Goal: Task Accomplishment & Management: Complete application form

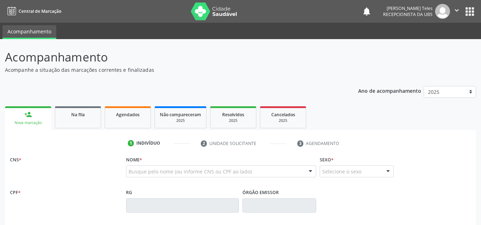
click at [24, 126] on link "person_add Nova marcação" at bounding box center [28, 118] width 46 height 24
click at [29, 112] on div "person_add" at bounding box center [28, 115] width 8 height 8
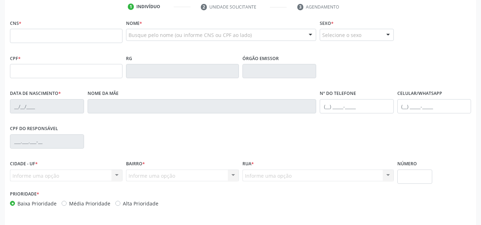
scroll to position [125, 0]
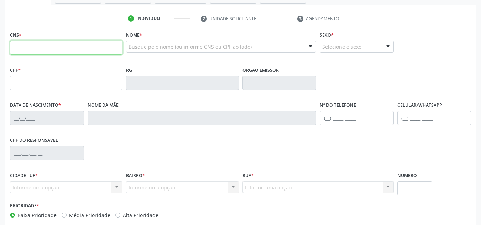
click at [99, 53] on input "text" at bounding box center [66, 48] width 112 height 14
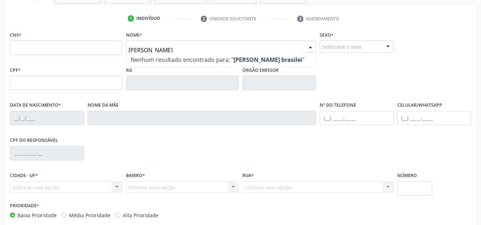
type input "lucineide pereira brasileiro"
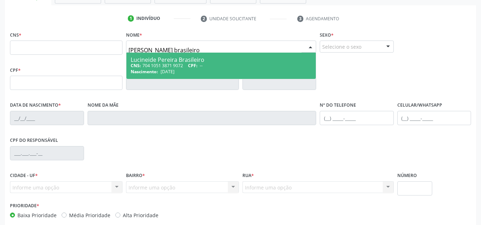
click at [151, 57] on div "Lucineide Pereira Brasileiro" at bounding box center [221, 60] width 181 height 6
type input "704 1051 3871 9072"
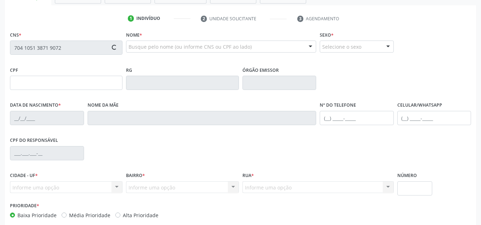
type input "28/02/1969"
type input "Dalva Pereira da Silva"
type input "(75) 98185-2197"
type input "(74) 99981-0279"
type input "142"
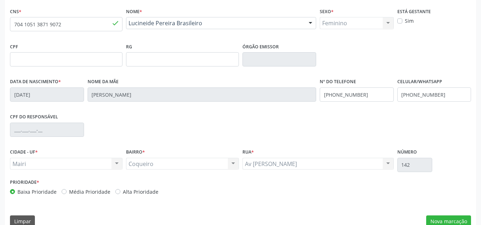
scroll to position [160, 0]
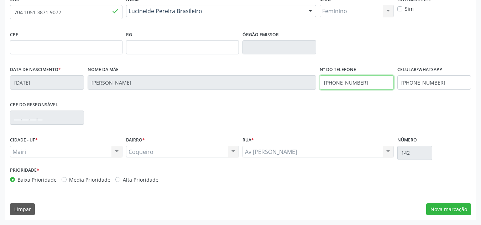
click at [364, 80] on input "(75) 98185-2197" at bounding box center [356, 82] width 74 height 14
type input "("
click at [360, 107] on div "CPF do responsável" at bounding box center [240, 117] width 464 height 35
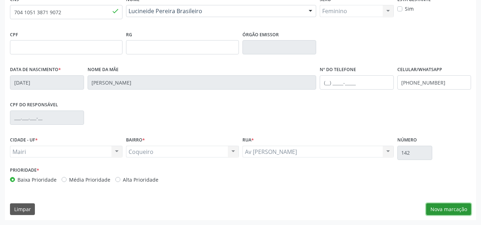
click at [447, 206] on button "Nova marcação" at bounding box center [448, 209] width 45 height 12
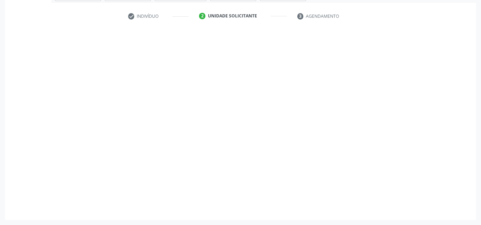
scroll to position [127, 0]
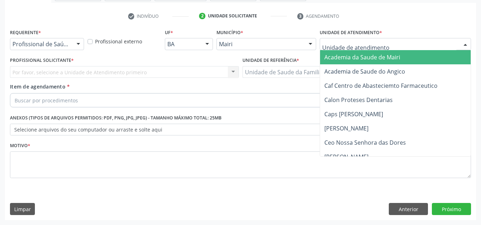
click at [462, 49] on div at bounding box center [465, 44] width 11 height 12
click at [382, 43] on input "text" at bounding box center [389, 48] width 134 height 14
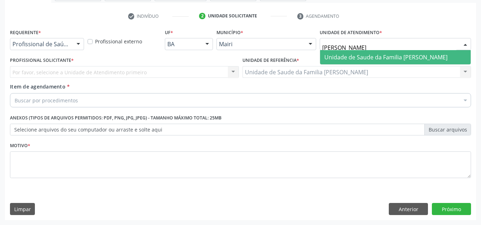
type input "jona"
click at [383, 54] on span "Unidade de Saude da Familia [PERSON_NAME]" at bounding box center [385, 57] width 123 height 8
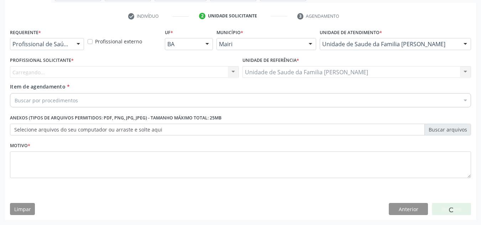
click at [177, 69] on div "Carregando... Nenhum resultado encontrado para: " " Não há nenhuma opção para s…" at bounding box center [124, 72] width 229 height 12
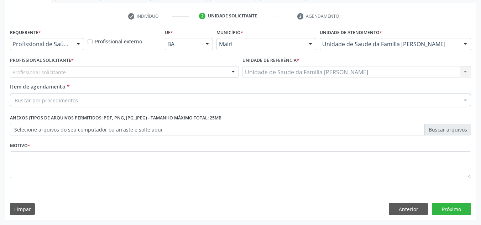
click at [149, 73] on div "Profissional solicitante" at bounding box center [124, 72] width 229 height 12
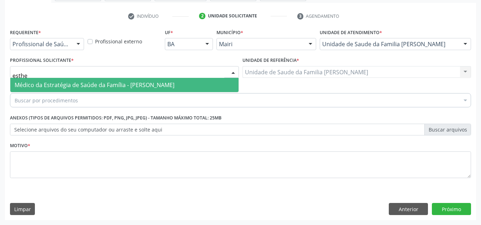
type input "esther"
click at [148, 83] on span "Médico da Estratégia de Saúde da Família - [PERSON_NAME]" at bounding box center [95, 85] width 160 height 8
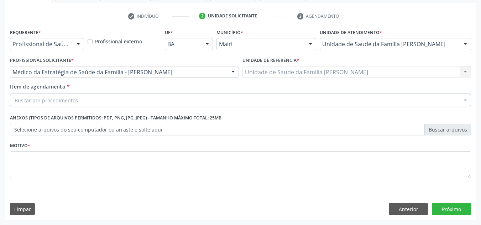
click at [140, 97] on div "Buscar por procedimentos" at bounding box center [240, 100] width 461 height 14
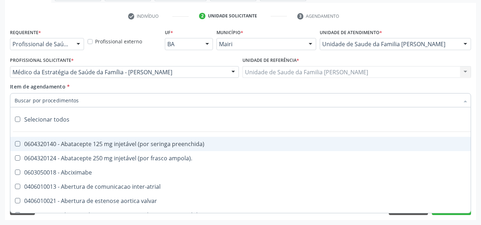
click at [140, 97] on input "Item de agendamento *" at bounding box center [237, 100] width 444 height 14
click at [137, 100] on input "Item de agendamento *" at bounding box center [237, 100] width 444 height 14
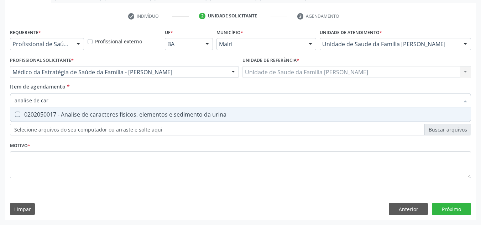
type input "analise de cara"
click at [16, 115] on urina at bounding box center [17, 114] width 5 height 5
click at [15, 115] on urina "checkbox" at bounding box center [12, 114] width 5 height 5
checkbox urina "true"
click at [64, 104] on input "analise de cara" at bounding box center [237, 100] width 444 height 14
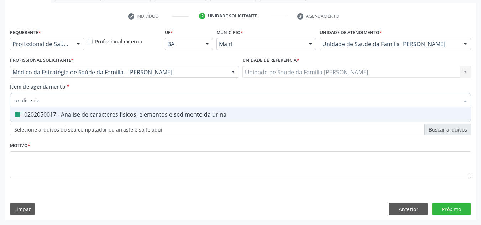
type input "analise de"
checkbox urina "false"
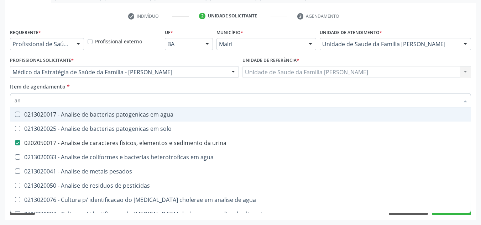
type input "a"
checkbox urina "false"
checkbox agua "false"
checkbox pesados "false"
checkbox alimentos "false"
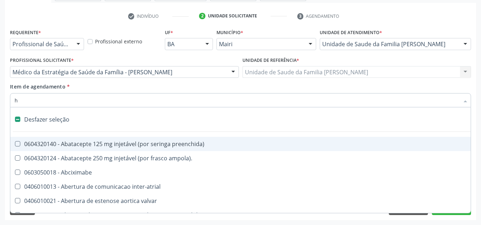
type input "he"
checkbox urina "false"
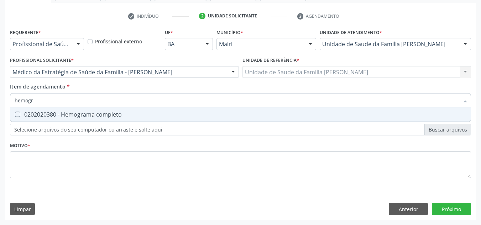
type input "hemogra"
click at [20, 115] on completo at bounding box center [17, 114] width 5 height 5
click at [15, 115] on completo "checkbox" at bounding box center [12, 114] width 5 height 5
checkbox completo "true"
click at [49, 100] on input "hemogra" at bounding box center [237, 100] width 444 height 14
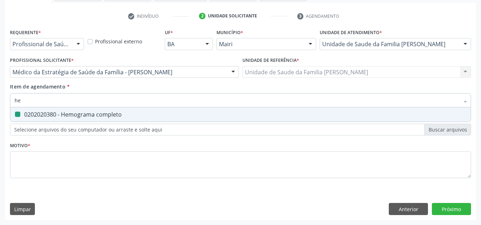
type input "h"
checkbox completo "false"
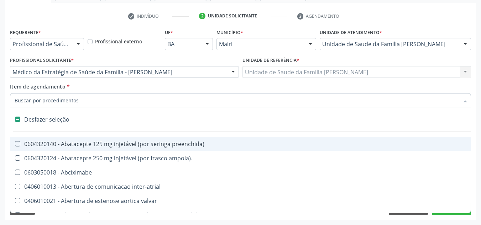
type input "c"
checkbox reto "true"
checkbox urina "false"
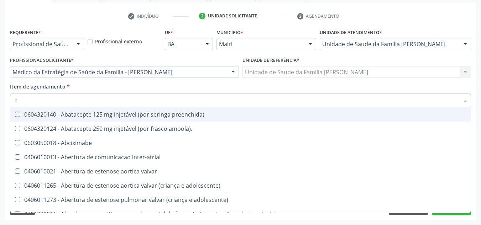
type input "cu"
checkbox urina "false"
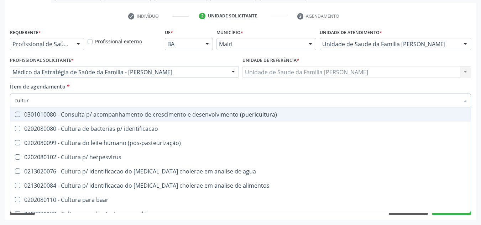
type input "cultura"
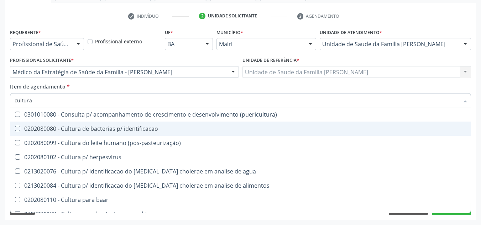
click at [16, 128] on identificacao at bounding box center [17, 128] width 5 height 5
click at [15, 128] on identificacao "checkbox" at bounding box center [12, 128] width 5 height 5
checkbox identificacao "true"
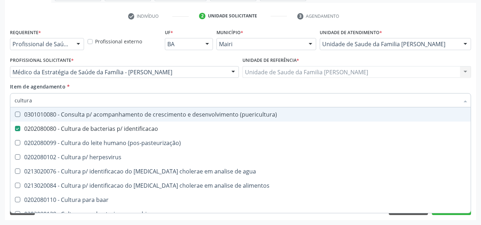
click at [5, 111] on div "Acompanhamento Acompanhe a situação das marcações correntes e finalizadas Relat…" at bounding box center [240, 68] width 481 height 313
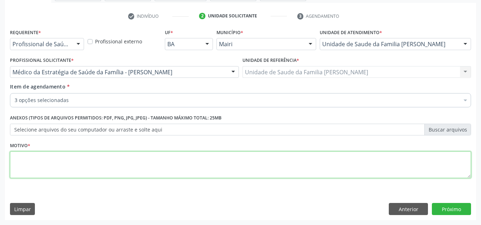
click at [210, 167] on textarea at bounding box center [240, 165] width 461 height 27
type textarea "i"
type textarea "INFECÇÃO DO TRATO URINÁRIO."
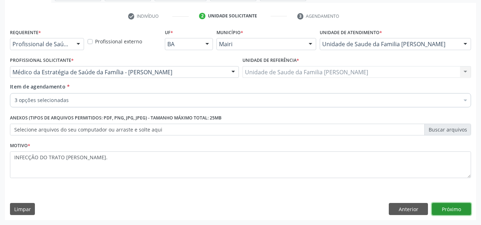
click at [449, 209] on button "Próximo" at bounding box center [450, 209] width 39 height 12
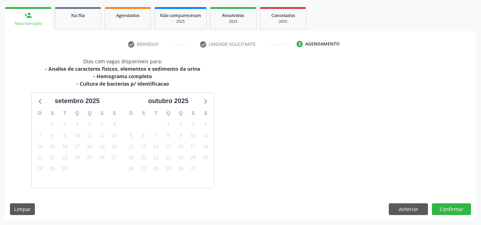
scroll to position [120, 0]
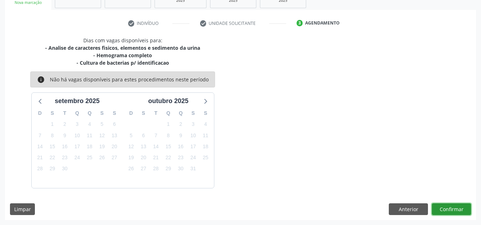
click at [449, 208] on button "Confirmar" at bounding box center [450, 209] width 39 height 12
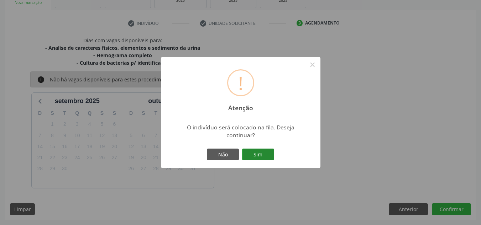
click at [261, 158] on button "Sim" at bounding box center [258, 155] width 32 height 12
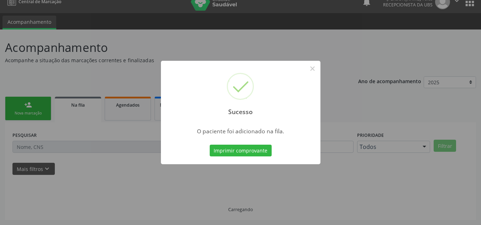
scroll to position [10, 0]
click at [255, 154] on button "Imprimir comprovante" at bounding box center [240, 151] width 62 height 12
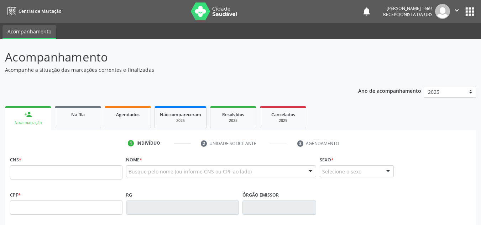
click at [169, 167] on div "Busque pelo nome (ou informe CNS ou CPF ao lado)" at bounding box center [221, 171] width 190 height 12
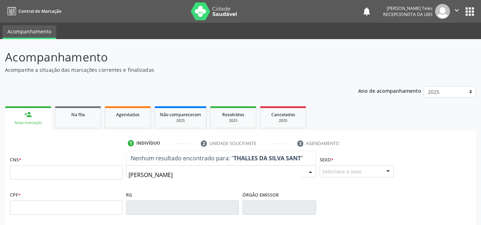
type input "THALLES DA SILVA SANTOS"
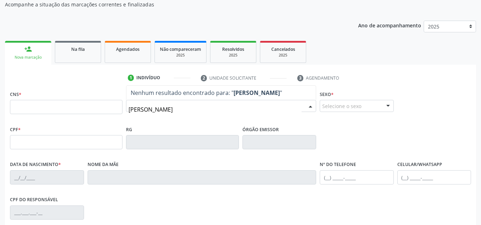
scroll to position [71, 0]
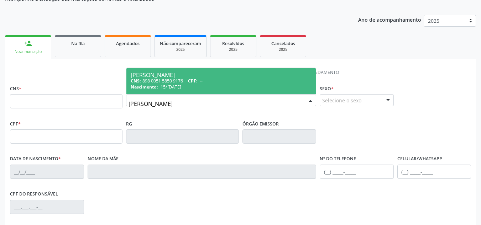
click at [149, 82] on div "CNS: 898 0051 5850 9176 CPF: --" at bounding box center [221, 81] width 181 height 6
type input "898 0051 5850 9176"
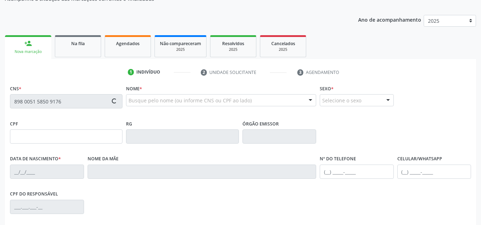
type input "15/02/2017"
type input "Lais da Silva dos Santos"
type input "(74) 99972-5338"
type input "(74) 99999-9999"
type input "S/N"
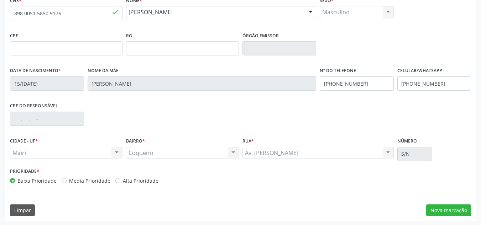
scroll to position [160, 0]
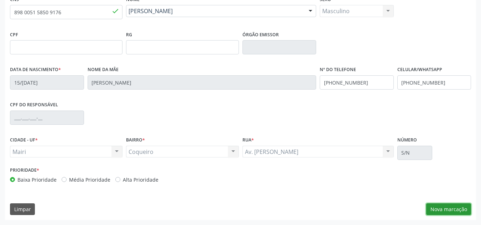
click at [440, 213] on button "Nova marcação" at bounding box center [448, 209] width 45 height 12
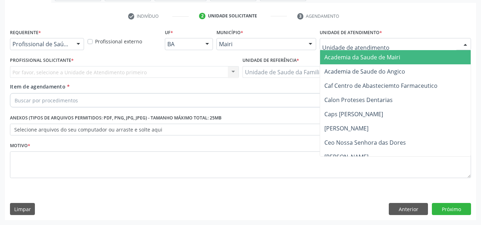
click at [465, 43] on div at bounding box center [465, 44] width 11 height 12
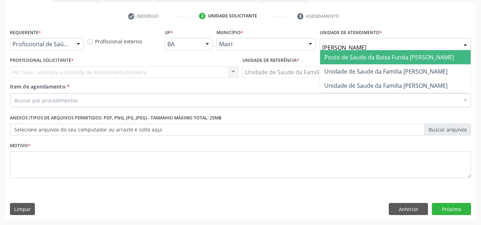
type input "JONA"
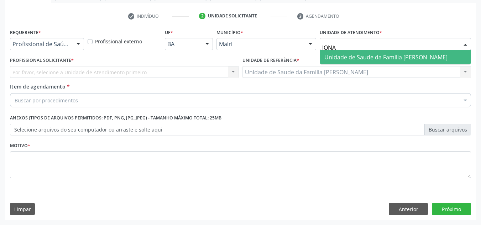
click at [392, 53] on span "Unidade de Saude da Familia [PERSON_NAME]" at bounding box center [385, 57] width 123 height 8
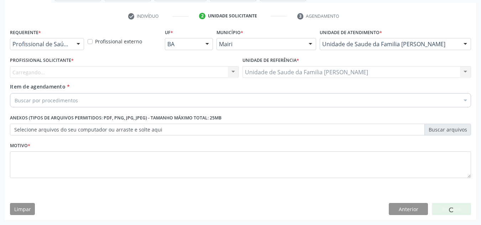
click at [205, 69] on div "Carregando... Nenhum resultado encontrado para: " " Não há nenhuma opção para s…" at bounding box center [124, 72] width 229 height 12
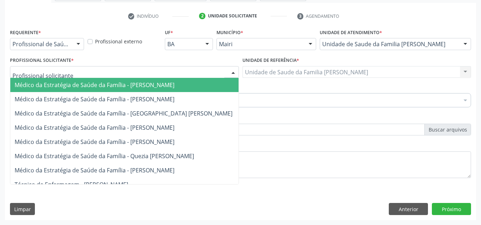
click at [198, 72] on div at bounding box center [124, 72] width 229 height 12
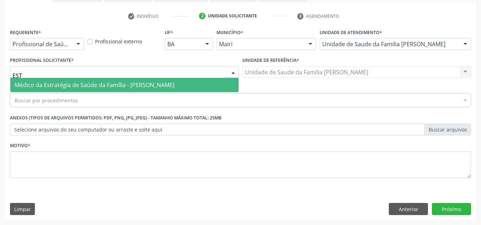
type input "ESTH"
click at [174, 89] on span "Médico da Estratégia de Saúde da Família - [PERSON_NAME]" at bounding box center [95, 85] width 160 height 8
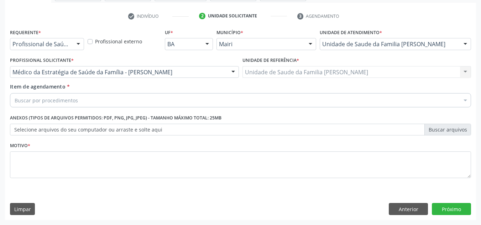
click at [86, 100] on div "Buscar por procedimentos" at bounding box center [240, 100] width 461 height 14
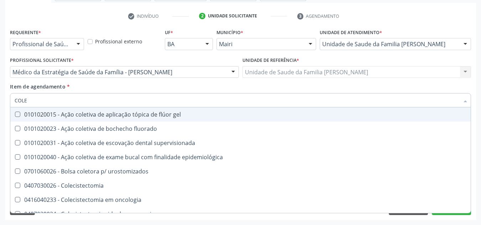
type input "COLES"
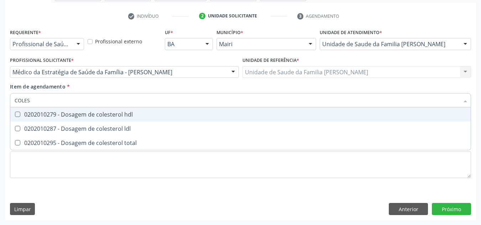
click at [18, 115] on hdl at bounding box center [17, 114] width 5 height 5
click at [15, 115] on hdl "checkbox" at bounding box center [12, 114] width 5 height 5
checkbox hdl "true"
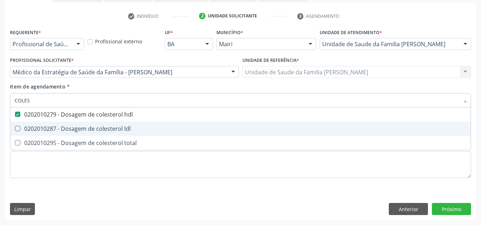
click at [17, 129] on ldl at bounding box center [17, 128] width 5 height 5
click at [15, 129] on ldl "checkbox" at bounding box center [12, 128] width 5 height 5
checkbox ldl "true"
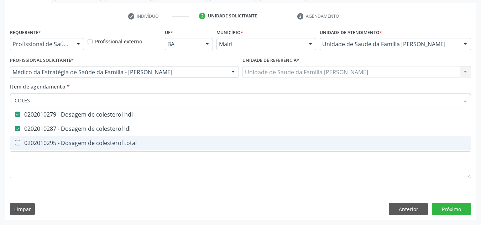
click at [17, 145] on total at bounding box center [17, 142] width 5 height 5
click at [15, 145] on total "checkbox" at bounding box center [12, 142] width 5 height 5
checkbox total "true"
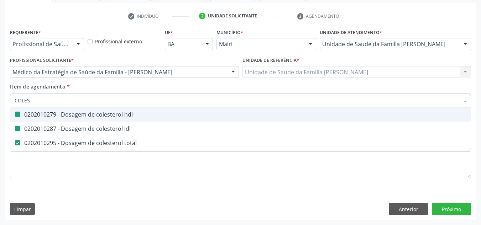
type input "COLE"
checkbox hdl "false"
checkbox ldl "false"
checkbox total "false"
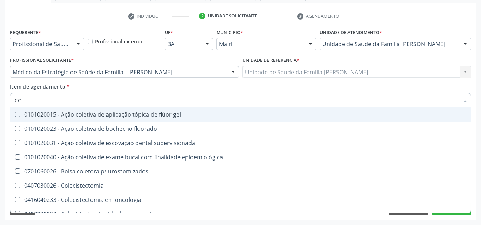
type input "C"
checkbox hdl "false"
checkbox ldl "false"
checkbox total "false"
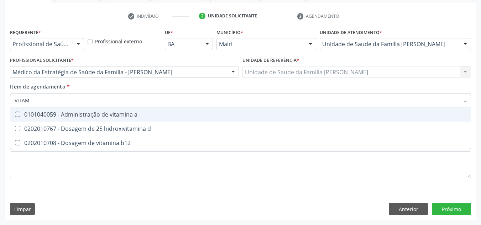
type input "VITAMI"
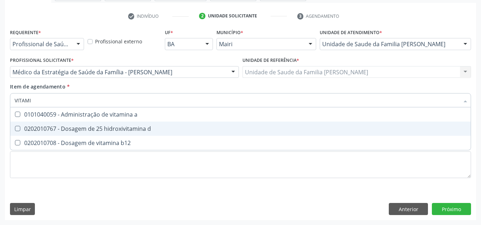
drag, startPoint x: 16, startPoint y: 127, endPoint x: 41, endPoint y: 104, distance: 34.5
click at [16, 127] on d at bounding box center [17, 128] width 5 height 5
click at [15, 127] on d "checkbox" at bounding box center [12, 128] width 5 height 5
checkbox d "true"
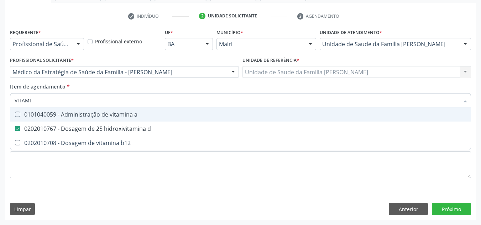
click at [43, 102] on input "VITAMI" at bounding box center [237, 100] width 444 height 14
type input "V"
checkbox d "false"
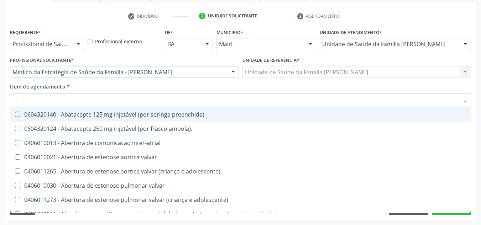
type input "TG"
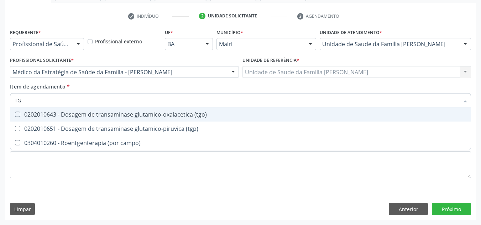
click at [16, 115] on \(tgo\) at bounding box center [17, 114] width 5 height 5
click at [15, 115] on \(tgo\) "checkbox" at bounding box center [12, 114] width 5 height 5
checkbox \(tgo\) "true"
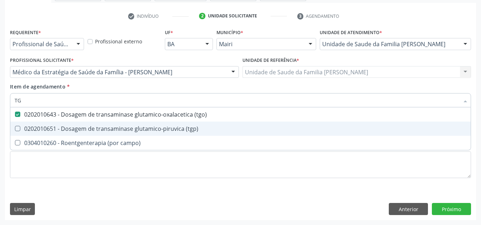
click at [18, 127] on \(tgp\) at bounding box center [17, 128] width 5 height 5
click at [15, 127] on \(tgp\) "checkbox" at bounding box center [12, 128] width 5 height 5
checkbox \(tgp\) "true"
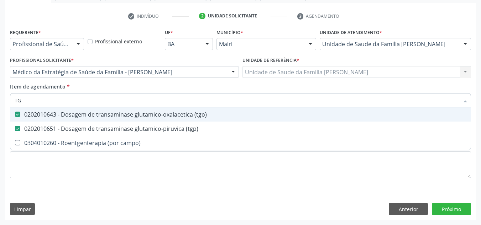
click at [25, 99] on input "TG" at bounding box center [237, 100] width 444 height 14
type input "T"
checkbox \(tgo\) "false"
checkbox \(tgp\) "false"
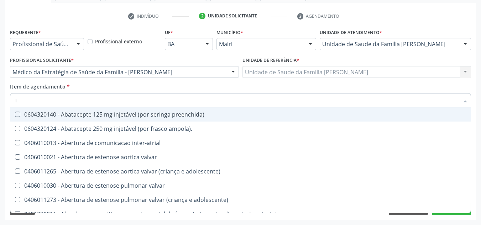
type input "TR"
checkbox medicalizado "true"
checkbox c\) "true"
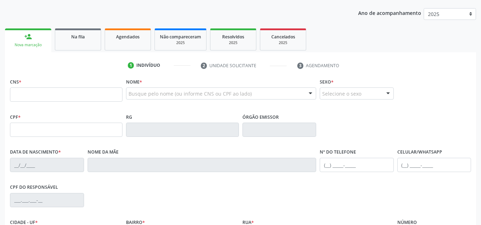
scroll to position [107, 0]
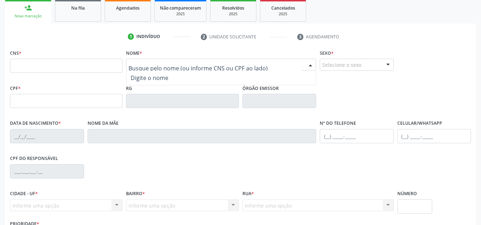
click at [158, 68] on input "text" at bounding box center [214, 68] width 173 height 14
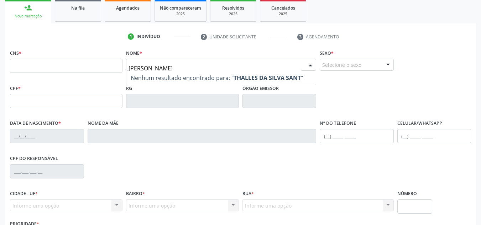
type input "[PERSON_NAME]"
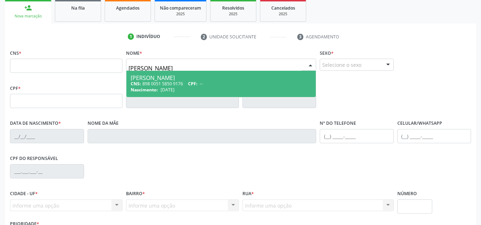
type input "898 0051 5850 9176"
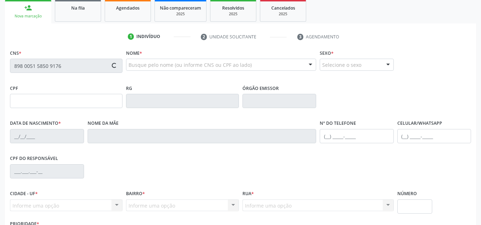
type input "[DATE]"
type input "[PERSON_NAME]"
type input "[PHONE_NUMBER]"
type input "S/N"
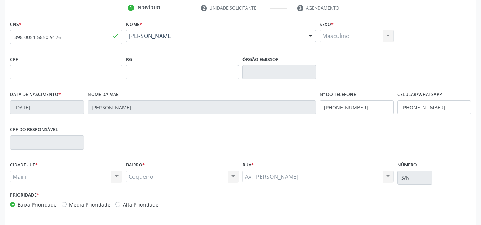
scroll to position [160, 0]
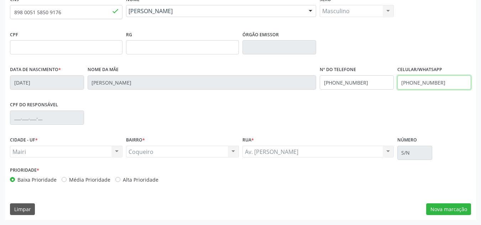
drag, startPoint x: 442, startPoint y: 83, endPoint x: 390, endPoint y: 95, distance: 53.7
click at [390, 95] on div "Data de nascimento * [DATE] Nome da mãe [PERSON_NAME] Nº do Telefone [PHONE_NUM…" at bounding box center [240, 81] width 464 height 35
drag, startPoint x: 362, startPoint y: 82, endPoint x: 320, endPoint y: 84, distance: 42.0
click at [320, 84] on input "[PHONE_NUMBER]" at bounding box center [356, 82] width 74 height 14
click at [402, 85] on input "text" at bounding box center [434, 82] width 74 height 14
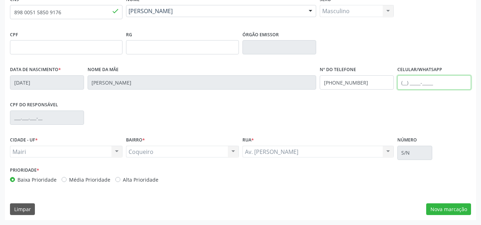
paste input "[PHONE_NUMBER]"
type input "[PHONE_NUMBER]"
click at [451, 208] on button "Nova marcação" at bounding box center [448, 209] width 45 height 12
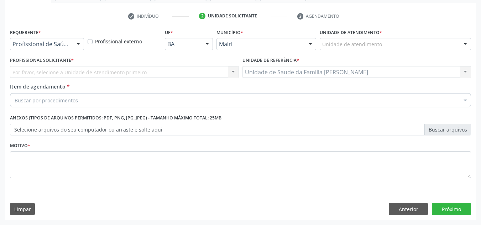
scroll to position [127, 0]
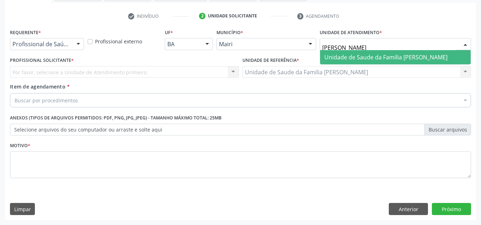
type input "JONA"
click at [371, 57] on span "Unidade de Saude da Familia [PERSON_NAME]" at bounding box center [385, 57] width 123 height 8
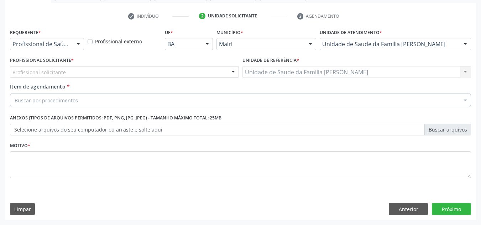
click at [173, 71] on div "Profissional solicitante" at bounding box center [124, 72] width 229 height 12
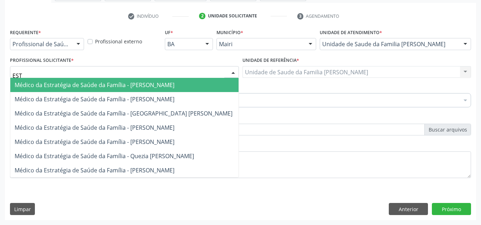
type input "ESTH"
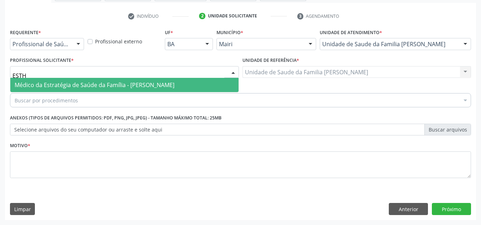
click at [173, 88] on span "Médico da Estratégia de Saúde da Família - [PERSON_NAME]" at bounding box center [95, 85] width 160 height 8
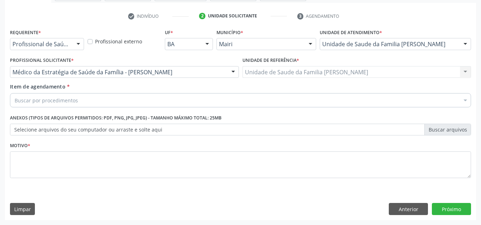
click at [105, 102] on div "Buscar por procedimentos" at bounding box center [240, 100] width 461 height 14
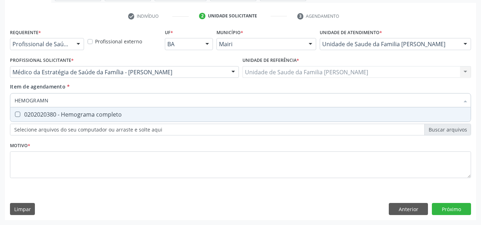
type input "HEMOGRAM"
click at [87, 113] on div "0202020380 - Hemograma completo" at bounding box center [240, 115] width 451 height 6
checkbox completo "true"
click at [82, 103] on input "HEMOGRAM" at bounding box center [237, 100] width 444 height 14
type input "HEMOG"
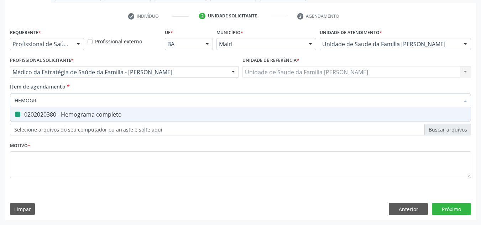
checkbox completo "false"
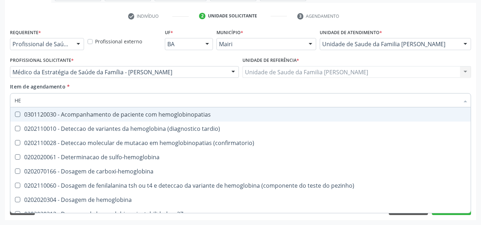
type input "H"
checkbox completo "false"
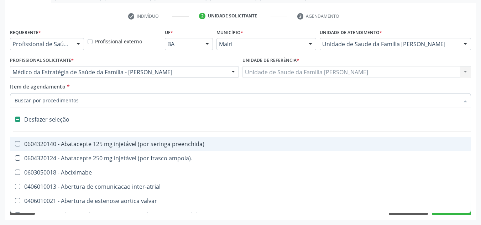
type input "G"
checkbox adolescente\) "true"
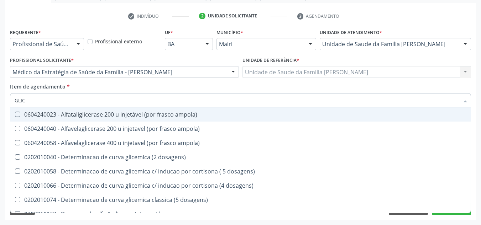
type input "GLICO"
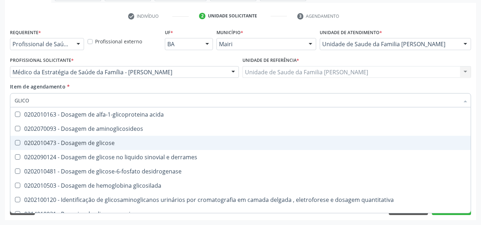
drag, startPoint x: 18, startPoint y: 142, endPoint x: 23, endPoint y: 135, distance: 8.4
click at [18, 142] on glicose at bounding box center [17, 142] width 5 height 5
click at [15, 142] on glicose "checkbox" at bounding box center [12, 142] width 5 height 5
checkbox glicose "true"
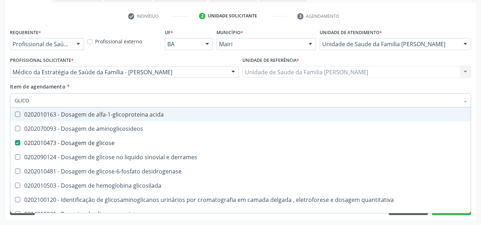
click at [33, 103] on input "GLICO" at bounding box center [237, 100] width 444 height 14
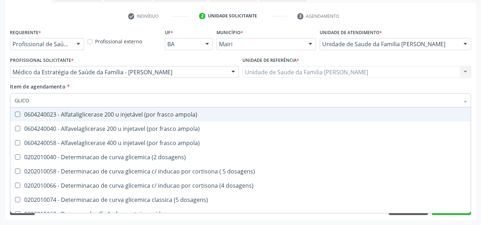
type input "GLIC"
checkbox ampola\) "false"
type input "G"
checkbox glicose "false"
checkbox derrames "false"
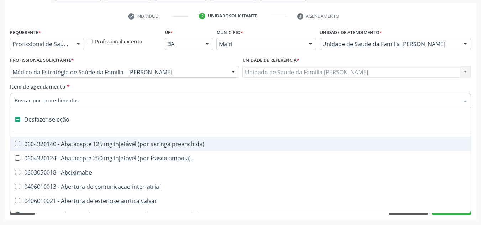
type input "H"
checkbox joelho "true"
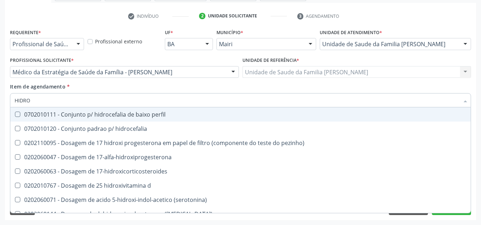
type input "HIDROX"
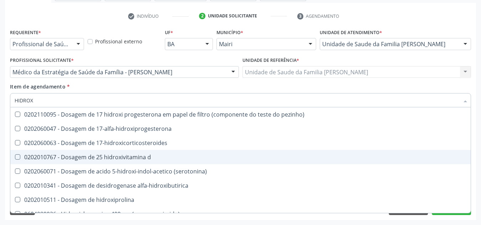
drag, startPoint x: 17, startPoint y: 158, endPoint x: 31, endPoint y: 128, distance: 32.3
click at [19, 157] on d at bounding box center [17, 156] width 5 height 5
click at [15, 157] on d "checkbox" at bounding box center [12, 157] width 5 height 5
checkbox d "true"
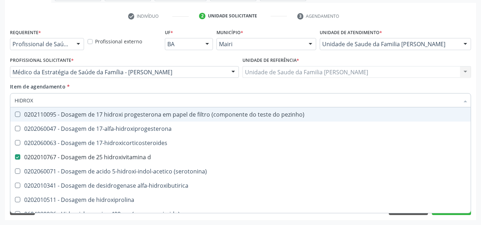
click at [37, 102] on input "HIDROX" at bounding box center [237, 100] width 444 height 14
type input "HIDRO"
checkbox d "false"
checkbox alfa-hidroxibutirica "true"
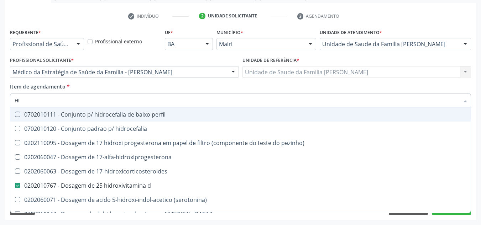
type input "H"
checkbox d "false"
checkbox comprimido\) "false"
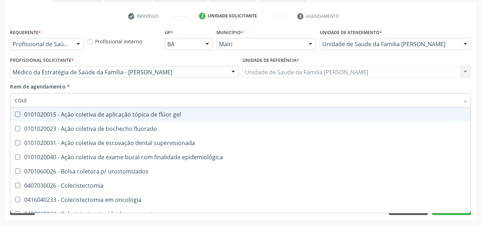
type input "COLES"
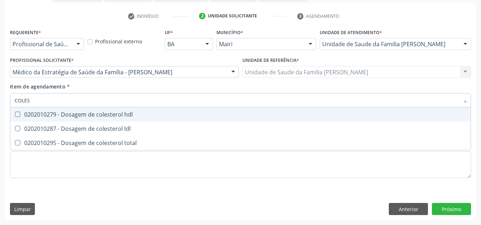
click at [17, 111] on span "0202010279 - Dosagem de colesterol hdl" at bounding box center [240, 114] width 460 height 14
checkbox hdl "true"
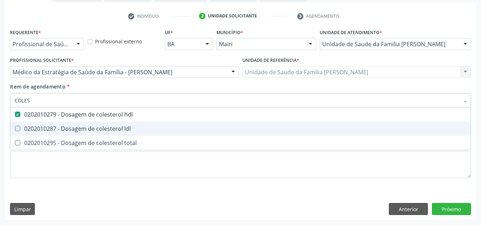
click at [17, 130] on ldl at bounding box center [17, 128] width 5 height 5
click at [15, 130] on ldl "checkbox" at bounding box center [12, 128] width 5 height 5
checkbox ldl "true"
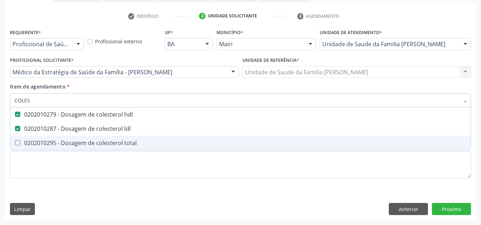
drag, startPoint x: 16, startPoint y: 146, endPoint x: 21, endPoint y: 121, distance: 25.2
click at [16, 145] on div "0202010295 - Dosagem de colesterol total" at bounding box center [240, 143] width 451 height 6
checkbox total "true"
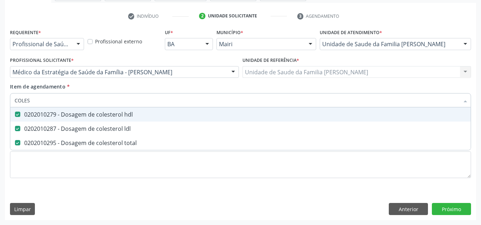
click at [36, 98] on input "COLES" at bounding box center [237, 100] width 444 height 14
type input "COLE"
checkbox hdl "false"
checkbox ldl "false"
checkbox total "false"
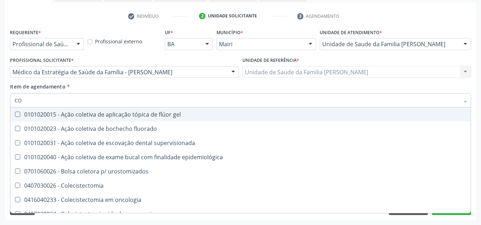
type input "C"
checkbox hdl "false"
checkbox ldl "false"
checkbox total "false"
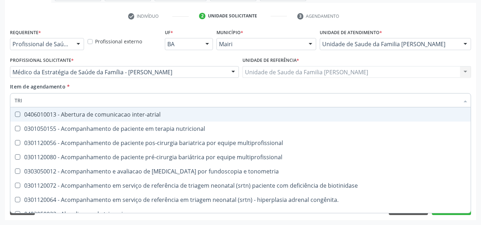
type input "TRIG"
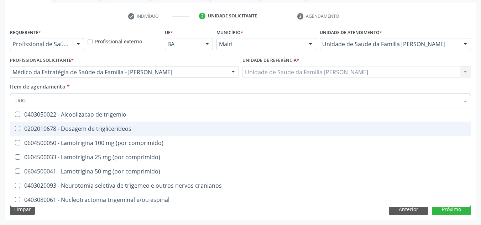
click at [18, 131] on triglicerideos at bounding box center [17, 128] width 5 height 5
click at [15, 131] on triglicerideos "checkbox" at bounding box center [12, 128] width 5 height 5
checkbox triglicerideos "true"
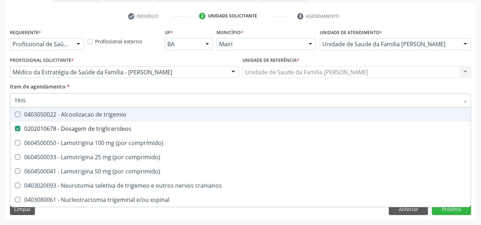
click at [32, 102] on input "TRIG" at bounding box center [237, 100] width 444 height 14
type input "TRI"
checkbox triglicerideos "false"
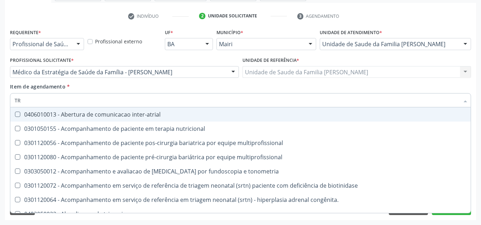
type input "T"
checkbox triglicerideos "false"
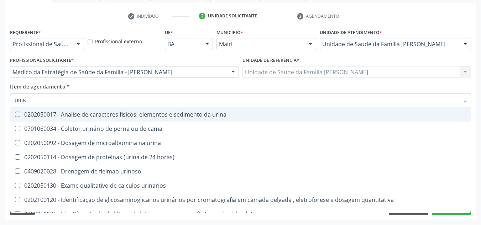
type input "URINA"
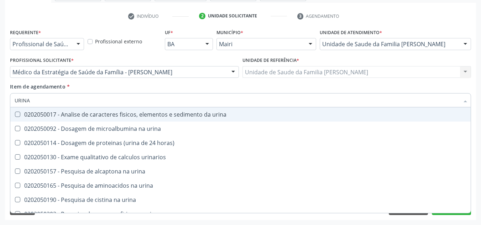
click at [18, 113] on urina at bounding box center [17, 114] width 5 height 5
click at [15, 113] on urina "checkbox" at bounding box center [12, 114] width 5 height 5
checkbox urina "true"
click at [50, 98] on input "URINA" at bounding box center [237, 100] width 444 height 14
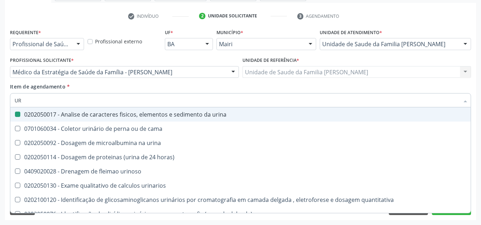
type input "U"
checkbox urina "false"
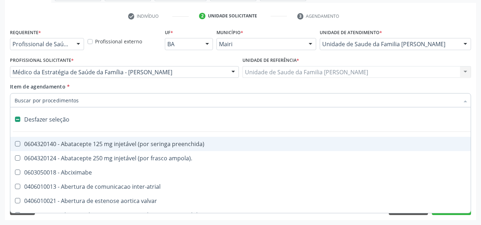
type input "T"
checkbox dedo "true"
checkbox urina "false"
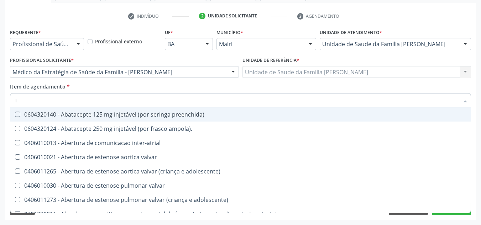
type input "TG"
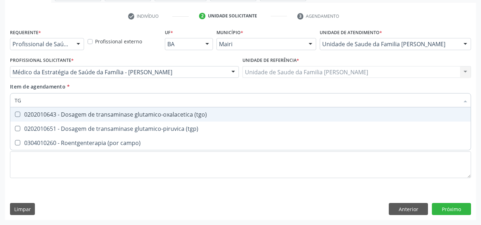
click at [19, 112] on \(tgo\) at bounding box center [17, 114] width 5 height 5
click at [15, 112] on \(tgo\) "checkbox" at bounding box center [12, 114] width 5 height 5
checkbox \(tgo\) "true"
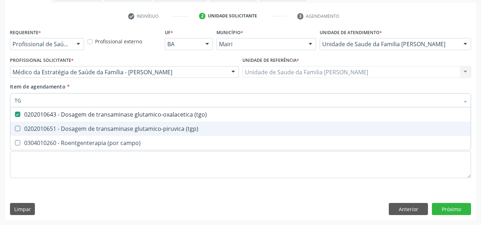
click at [19, 128] on \(tgp\) at bounding box center [17, 128] width 5 height 5
click at [15, 128] on \(tgp\) "checkbox" at bounding box center [12, 128] width 5 height 5
checkbox \(tgp\) "true"
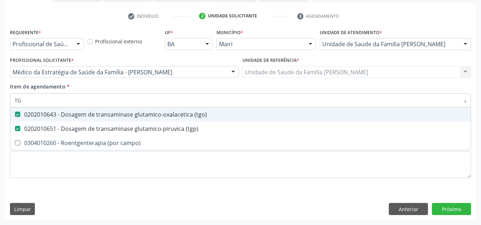
click at [25, 102] on input "TG" at bounding box center [237, 100] width 444 height 14
type input "T"
checkbox \(tgo\) "false"
checkbox \(tgp\) "false"
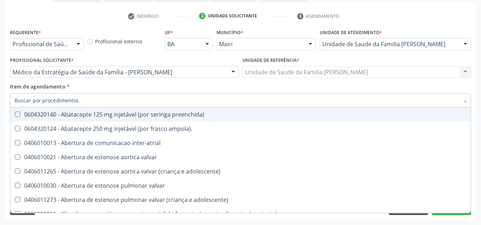
checkbox urina "false"
checkbox total "true"
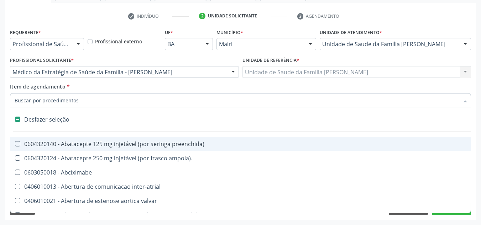
type input "H"
checkbox urina "false"
checkbox recoberto "true"
checkbox lactente\) "true"
checkbox joelho "true"
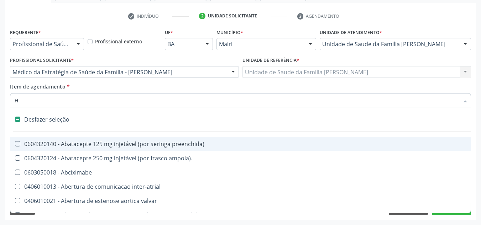
type input "HE"
checkbox link "true"
checkbox recoberto "false"
checkbox lactente\) "false"
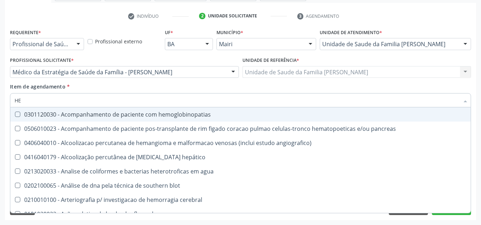
type input "HEM"
checkbox transplante "true"
checkbox completo "false"
type input "HEMO"
checkbox retro-retal "true"
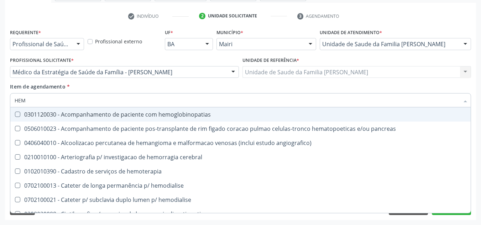
checkbox completo "false"
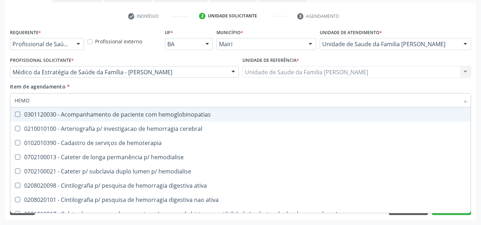
type input "HEMOG"
checkbox carboxi-hemoglobina "true"
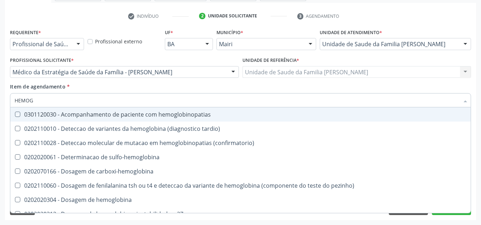
type input "HEMOGR"
checkbox hemoglobinopatias "true"
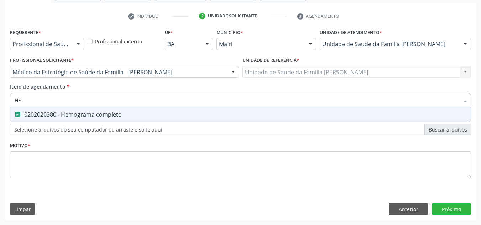
type input "H"
checkbox completo "false"
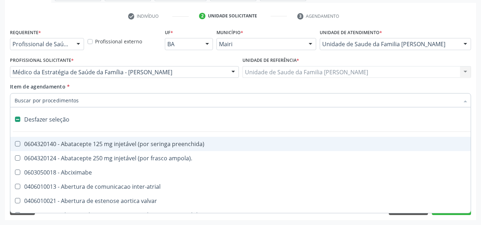
type input "F"
checkbox reabilitacao "true"
checkbox urina "false"
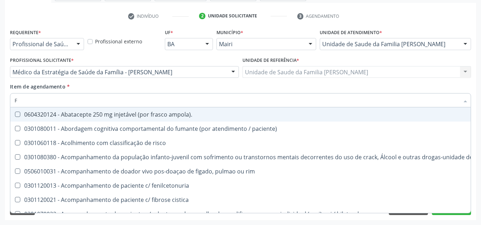
type input "FE"
checkbox urina "false"
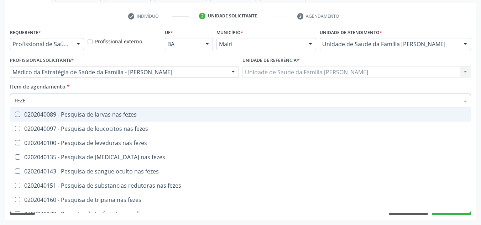
type input "FEZES"
click at [18, 115] on fezes at bounding box center [17, 114] width 5 height 5
click at [15, 115] on fezes "checkbox" at bounding box center [12, 114] width 5 height 5
checkbox fezes "true"
click at [37, 104] on input "FEZES" at bounding box center [237, 100] width 444 height 14
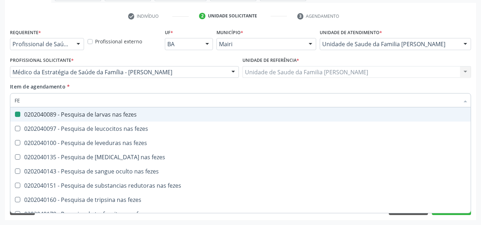
type input "F"
checkbox fezes "false"
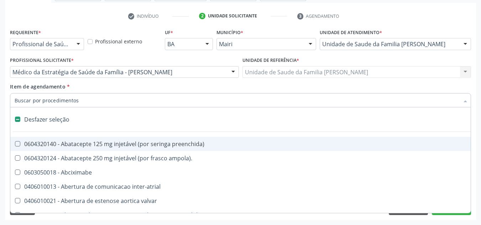
type input "T"
checkbox dedo "true"
checkbox urina "false"
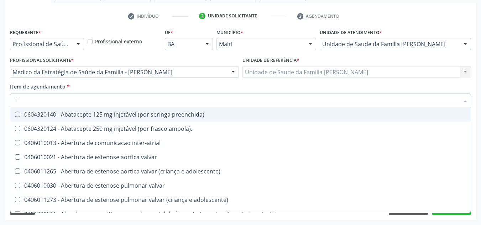
type input "TR"
checkbox urina "false"
checkbox medicalizado "true"
checkbox c\) "true"
checkbox denúncias\/reclamações "true"
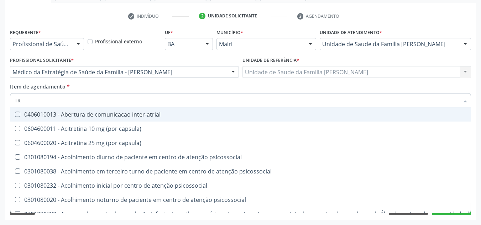
type input "TRO"
checkbox \(tgo\) "false"
checkbox \(tgp\) "false"
checkbox triglicerideos "false"
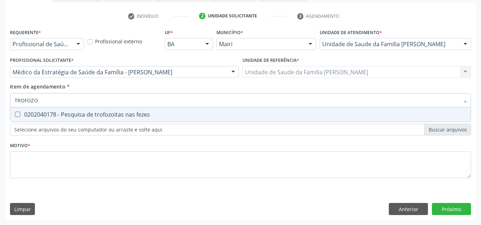
type input "TROFOZOI"
drag, startPoint x: 15, startPoint y: 114, endPoint x: 22, endPoint y: 111, distance: 7.3
click at [16, 115] on fezes at bounding box center [17, 114] width 5 height 5
click at [15, 115] on fezes "checkbox" at bounding box center [12, 114] width 5 height 5
checkbox fezes "true"
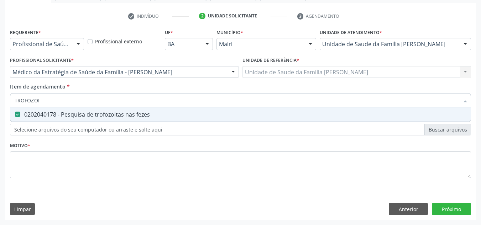
click at [44, 101] on input "TROFOZOI" at bounding box center [237, 100] width 444 height 14
type input "TROFO"
checkbox fezes "false"
type input "T"
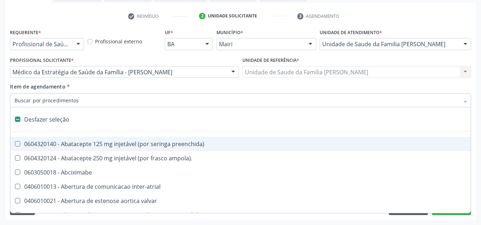
type input "V"
checkbox urina "false"
checkbox preenchida\) "true"
checkbox \(unilateral\) "true"
checkbox trabalhador "true"
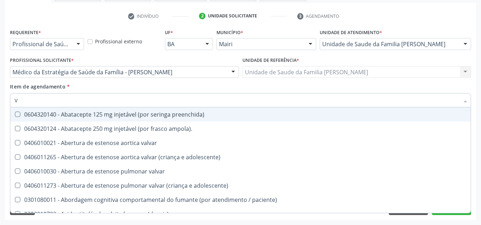
type input "VI"
checkbox paliativos "true"
checkbox cardiovascular "true"
checkbox d "false"
checkbox \(tgp\) "false"
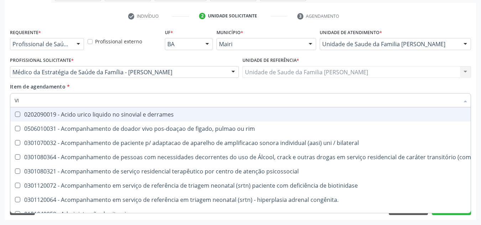
type input "VIT"
checkbox biotinidase "true"
type input "VITA"
checkbox psicossocial "true"
checkbox biotinidase "false"
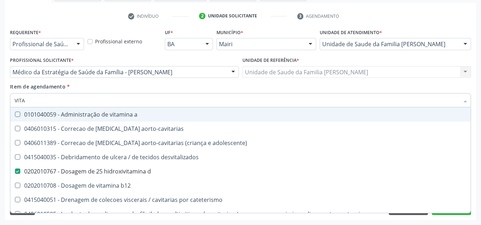
type input "VITAM"
checkbox aorto-cavitarias "true"
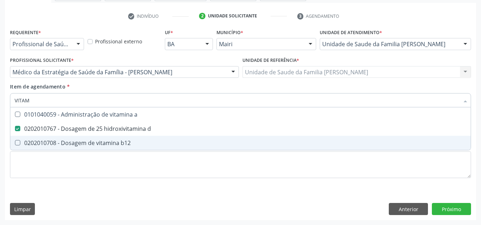
click at [18, 141] on b12 at bounding box center [17, 142] width 5 height 5
click at [15, 141] on b12 "checkbox" at bounding box center [12, 142] width 5 height 5
checkbox b12 "true"
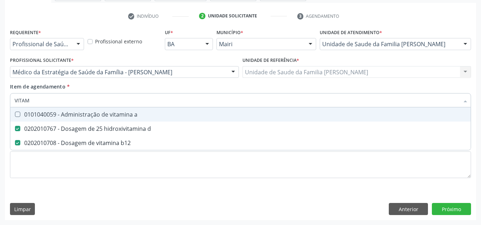
click at [34, 103] on input "VITAM" at bounding box center [237, 100] width 444 height 14
type input "VITA"
checkbox d "false"
checkbox b12 "false"
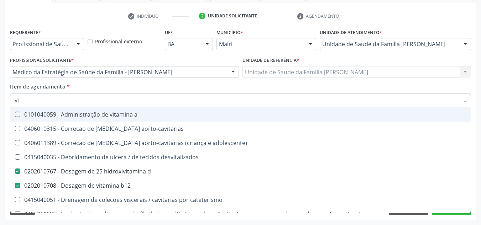
type input "V"
checkbox d "false"
checkbox b12 "false"
checkbox cateterismo "false"
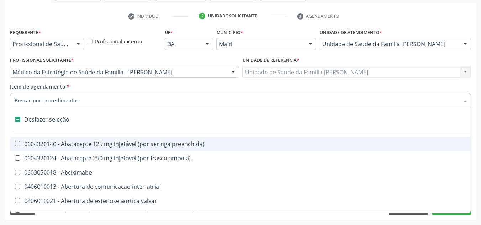
type input "F"
checkbox reabilitacao "true"
checkbox urina "false"
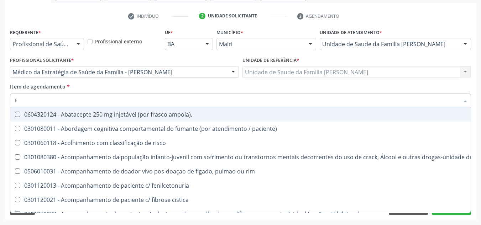
type input "FE"
checkbox urina "false"
checkbox intelectual "true"
checkbox visual "true"
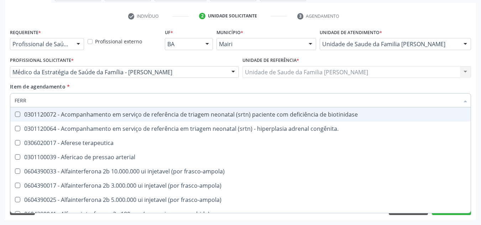
type input "FERRI"
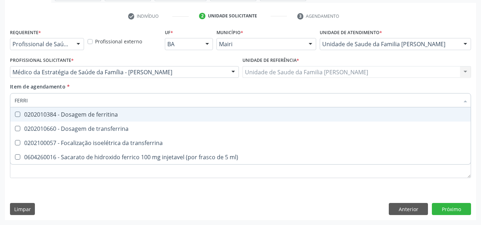
click at [16, 115] on ferritina at bounding box center [17, 114] width 5 height 5
click at [15, 115] on ferritina "checkbox" at bounding box center [12, 114] width 5 height 5
checkbox ferritina "true"
click at [41, 98] on input "FERRI" at bounding box center [237, 100] width 444 height 14
type input "FERR"
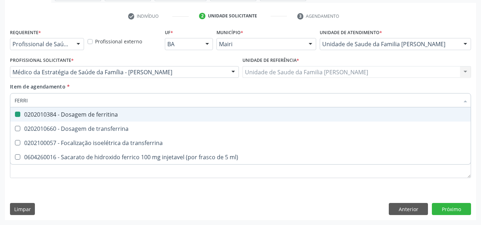
checkbox ferritina "false"
checkbox transferrina "true"
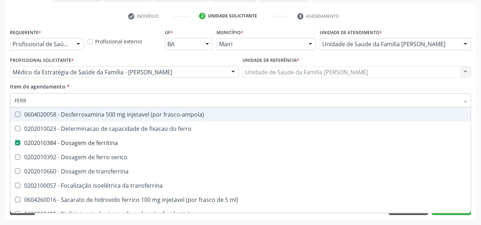
type input "FERRO"
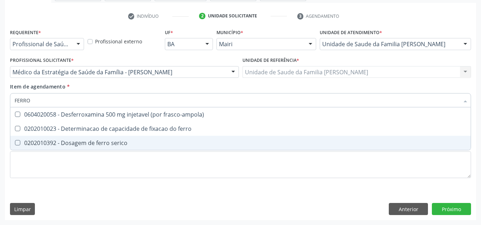
click at [17, 140] on serico at bounding box center [17, 142] width 5 height 5
click at [15, 140] on serico "checkbox" at bounding box center [12, 142] width 5 height 5
checkbox serico "true"
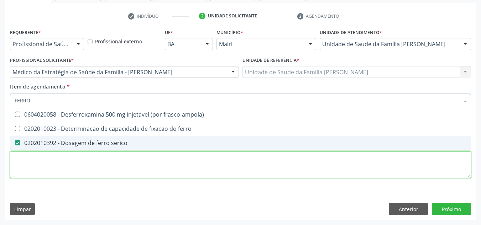
click at [91, 165] on div "Requerente * Profissional de Saúde Profissional de Saúde Paciente Nenhum result…" at bounding box center [240, 107] width 461 height 161
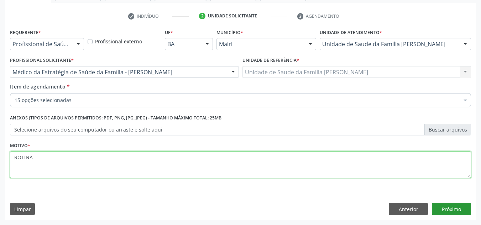
type textarea "ROTINA"
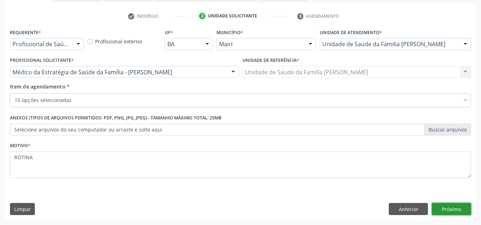
click at [459, 207] on button "Próximo" at bounding box center [450, 209] width 39 height 12
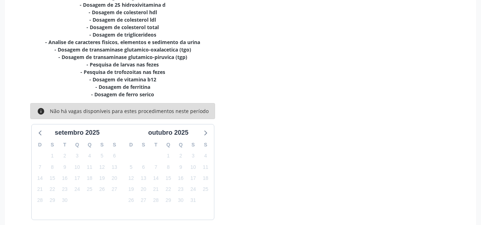
scroll to position [210, 0]
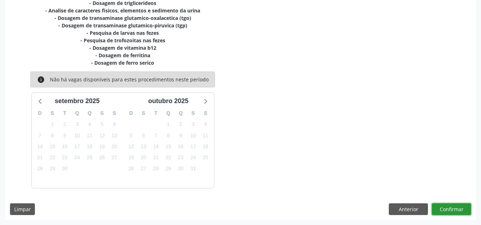
click at [459, 211] on button "Confirmar" at bounding box center [450, 209] width 39 height 12
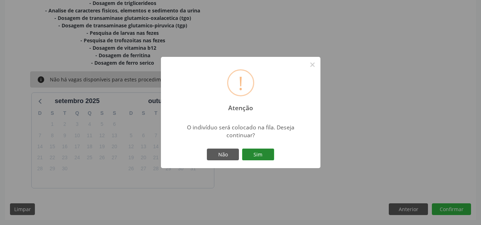
click at [262, 152] on button "Sim" at bounding box center [258, 155] width 32 height 12
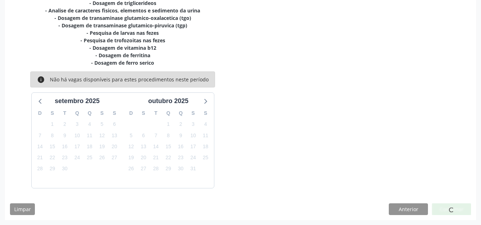
scroll to position [10, 0]
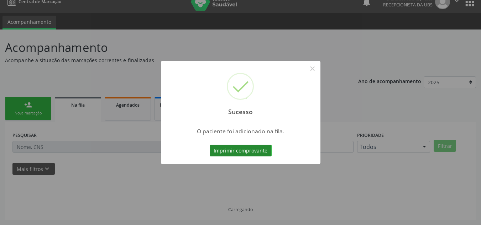
click at [245, 150] on button "Imprimir comprovante" at bounding box center [240, 151] width 62 height 12
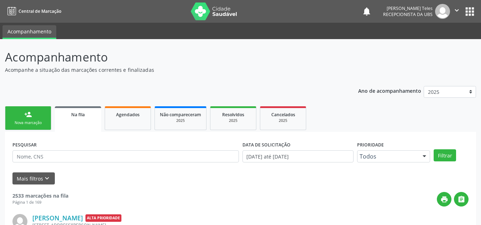
scroll to position [10, 0]
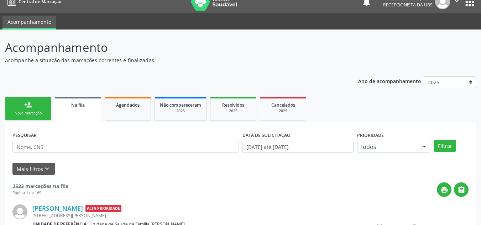
click at [237, 57] on p "Acompanhe a situação das marcações correntes e finalizadas" at bounding box center [169, 60] width 329 height 7
click at [34, 109] on link "person_add Nova marcação" at bounding box center [28, 109] width 46 height 24
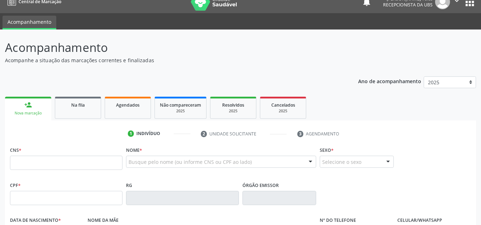
scroll to position [45, 0]
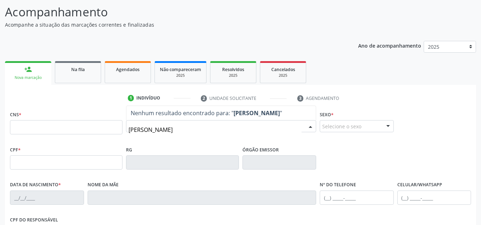
type input "joseval guimarães santos junior"
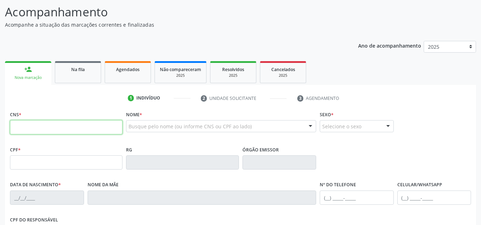
click at [100, 129] on input "text" at bounding box center [66, 127] width 112 height 14
type input "201 6137 5620 0006"
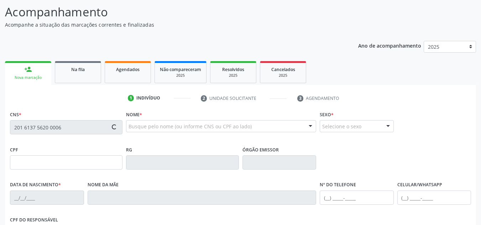
type input "24/08/1994"
type input "Irani Rios dos Santos"
type input "(74) 99999-9999"
type input "S/N"
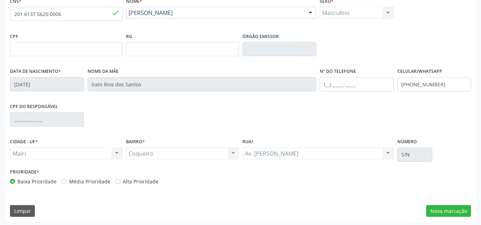
scroll to position [160, 0]
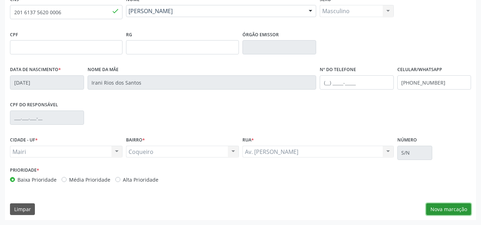
click at [447, 206] on button "Nova marcação" at bounding box center [448, 209] width 45 height 12
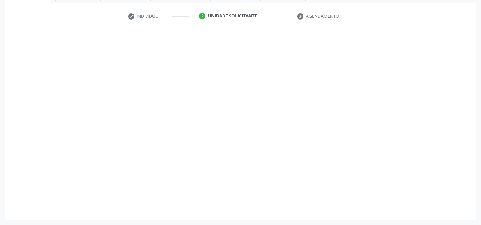
scroll to position [127, 0]
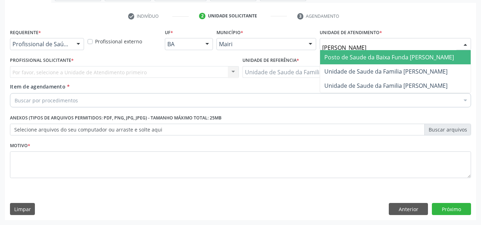
type input "jona"
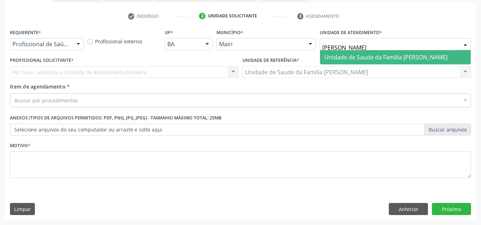
click at [380, 59] on span "Unidade de Saude da Familia [PERSON_NAME]" at bounding box center [385, 57] width 123 height 8
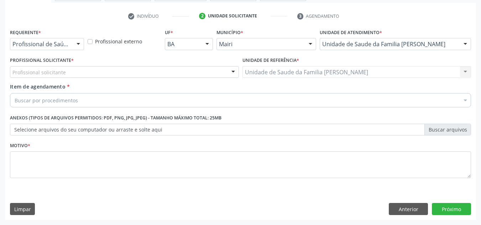
click at [145, 73] on div "Profissional solicitante" at bounding box center [124, 72] width 229 height 12
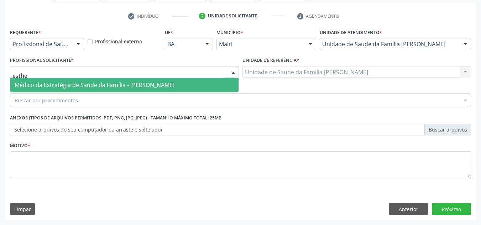
type input "esther"
click at [146, 82] on span "Médico da Estratégia de Saúde da Família - [PERSON_NAME]" at bounding box center [95, 85] width 160 height 8
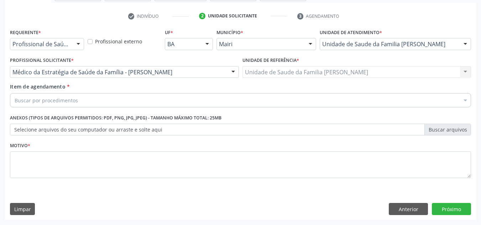
click at [113, 97] on div "Buscar por procedimentos" at bounding box center [240, 100] width 461 height 14
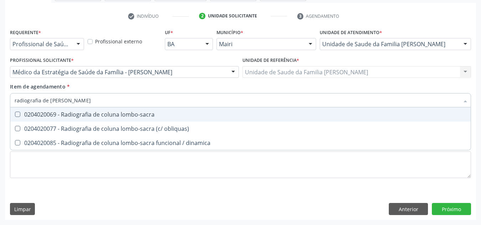
type input "radiografia de coluna lomb"
click at [122, 115] on div "0204020069 - Radiografia de coluna lombo-sacra" at bounding box center [240, 115] width 451 height 6
checkbox lombo-sacra "true"
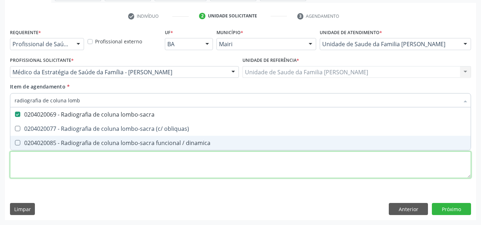
click at [115, 161] on div "Requerente * Profissional de Saúde Profissional de Saúde Paciente Nenhum result…" at bounding box center [240, 107] width 461 height 161
checkbox obliquas\) "true"
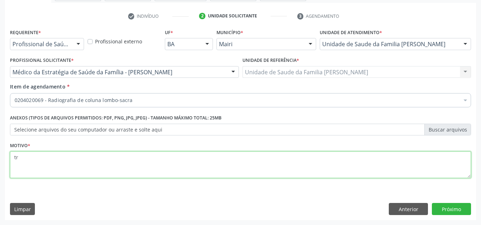
type textarea "t"
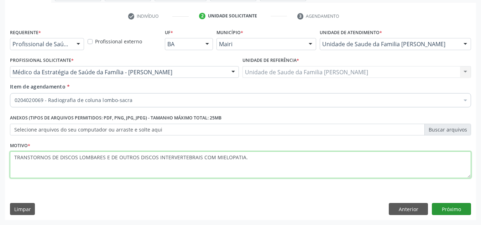
type textarea "TRANSTORNOS DE DISCOS LOMBARES E DE OUTROS DISCOS INTERVERTEBRAIS COM MIELOPATI…"
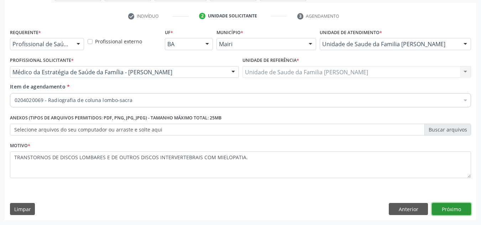
click at [449, 206] on button "Próximo" at bounding box center [450, 209] width 39 height 12
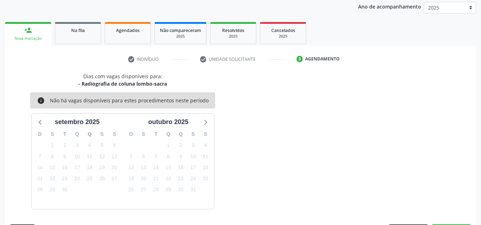
scroll to position [105, 0]
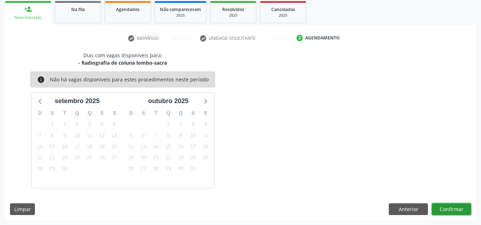
click at [455, 208] on button "Confirmar" at bounding box center [450, 209] width 39 height 12
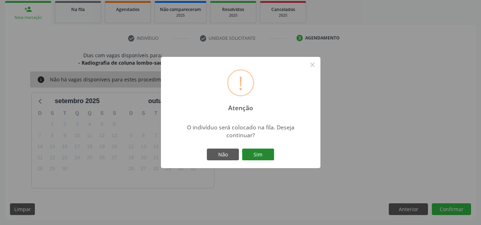
click at [264, 156] on button "Sim" at bounding box center [258, 155] width 32 height 12
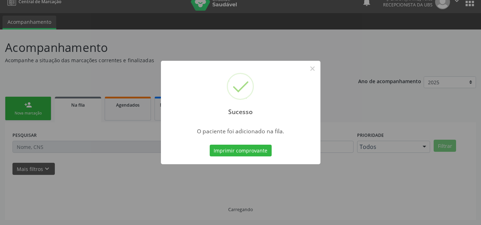
scroll to position [10, 0]
click at [246, 148] on button "Imprimir comprovante" at bounding box center [240, 151] width 62 height 12
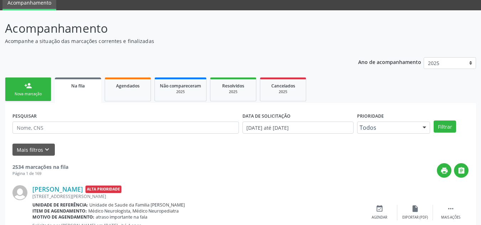
scroll to position [71, 0]
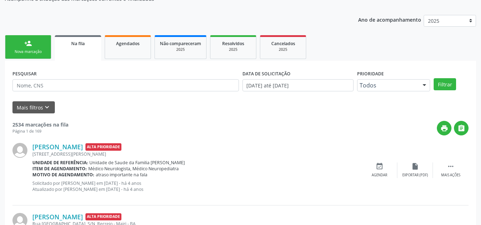
click at [31, 47] on div "person_add" at bounding box center [28, 43] width 8 height 8
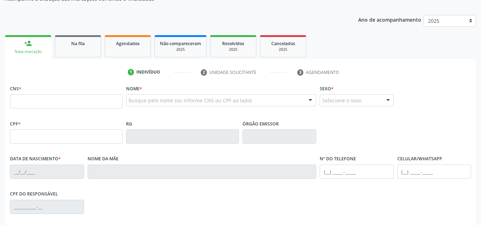
click at [30, 46] on div "person_add" at bounding box center [28, 43] width 8 height 8
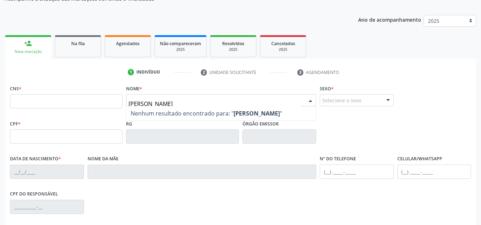
click at [150, 103] on input "juliana sa silva sena" at bounding box center [214, 104] width 173 height 14
type input "juliana da silva sena"
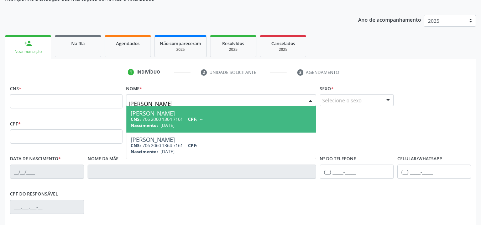
click at [195, 118] on span "CPF:" at bounding box center [193, 119] width 10 height 6
type input "706 2060 1364 7161"
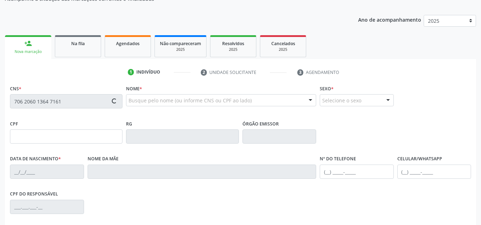
type input "16/10/1991"
type input "Julia Santos da Silva"
type input "[PHONE_NUMBER]"
type input "(74) 99991-6570"
type input "S/N"
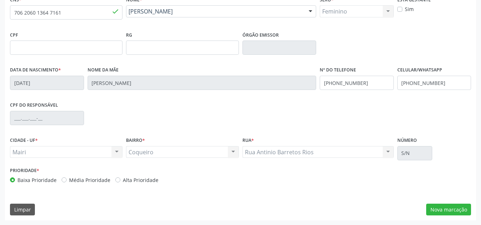
scroll to position [160, 0]
click at [441, 211] on button "Nova marcação" at bounding box center [448, 209] width 45 height 12
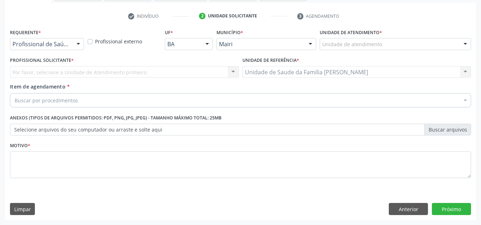
click at [428, 44] on div "Unidade de atendimento" at bounding box center [394, 44] width 151 height 12
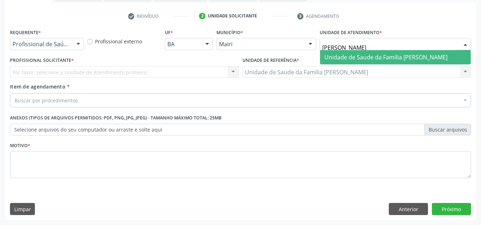
type input "jona"
click at [425, 62] on span "Unidade de Saude da Familia [PERSON_NAME]" at bounding box center [395, 57] width 150 height 14
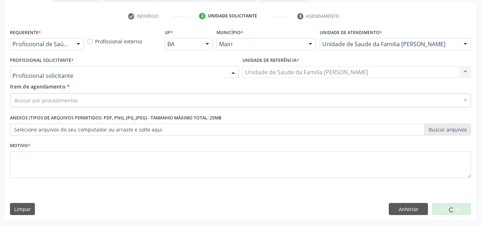
click at [166, 69] on div at bounding box center [124, 72] width 229 height 12
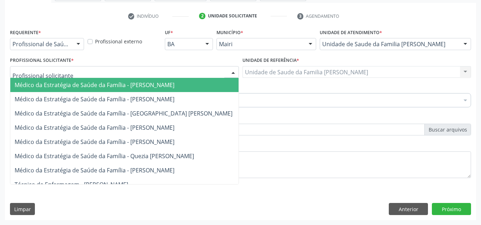
click at [166, 69] on input "text" at bounding box center [118, 76] width 212 height 14
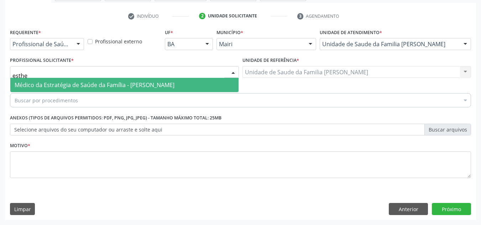
type input "esther"
click at [153, 84] on span "Médico da Estratégia de Saúde da Família - [PERSON_NAME]" at bounding box center [95, 85] width 160 height 8
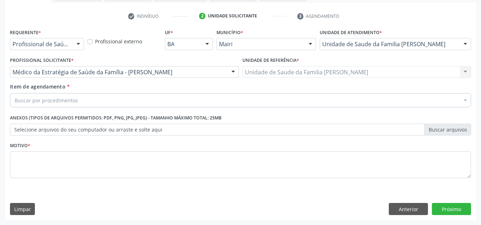
click at [130, 103] on div "Buscar por procedimentos" at bounding box center [240, 100] width 461 height 14
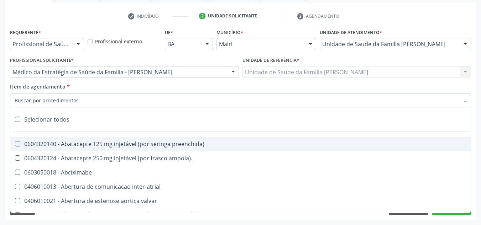
click at [127, 100] on input "Item de agendamento *" at bounding box center [237, 100] width 444 height 14
type input "r"
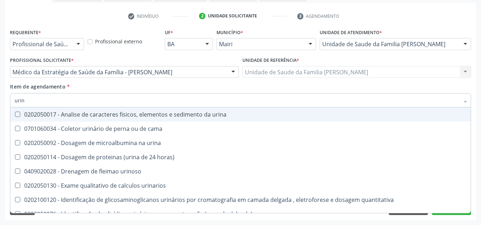
type input "urina"
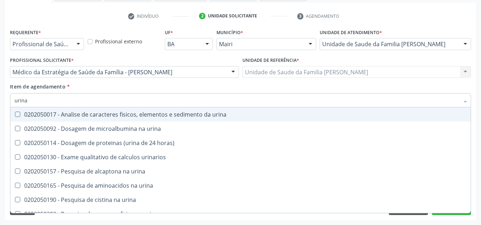
click at [17, 114] on urina at bounding box center [17, 114] width 5 height 5
click at [15, 114] on urina "checkbox" at bounding box center [12, 114] width 5 height 5
checkbox urina "true"
click at [38, 102] on input "urina" at bounding box center [237, 100] width 444 height 14
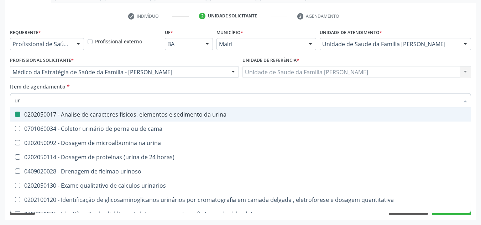
type input "u"
checkbox urina "false"
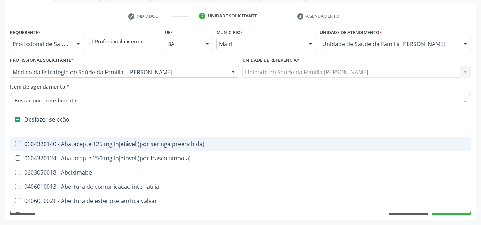
type input "c"
checkbox reto "true"
checkbox urina "false"
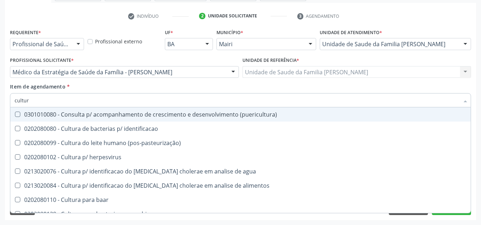
type input "cultura"
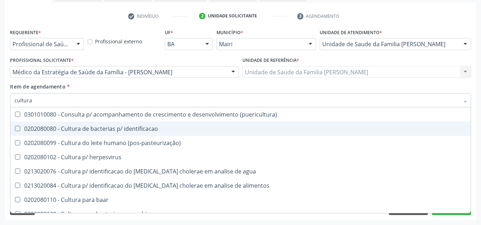
click at [17, 128] on identificacao at bounding box center [17, 128] width 5 height 5
click at [15, 128] on identificacao "checkbox" at bounding box center [12, 128] width 5 height 5
checkbox identificacao "true"
click at [4, 129] on div "Acompanhamento Acompanhe a situação das marcações correntes e finalizadas Relat…" at bounding box center [240, 68] width 481 height 313
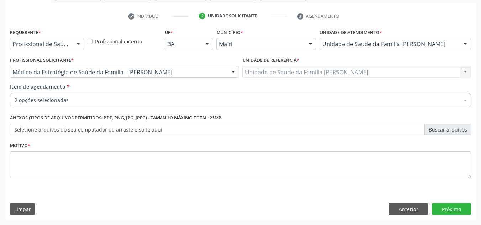
checkbox identificacao "true"
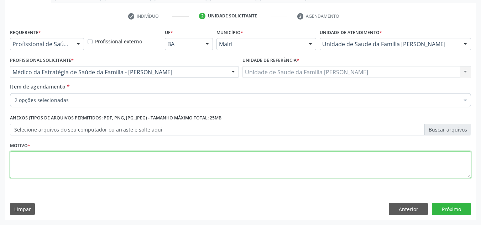
click at [100, 162] on textarea at bounding box center [240, 165] width 461 height 27
type textarea "i"
type textarea "INFECÇÃO O TRATO URINÁRIO."
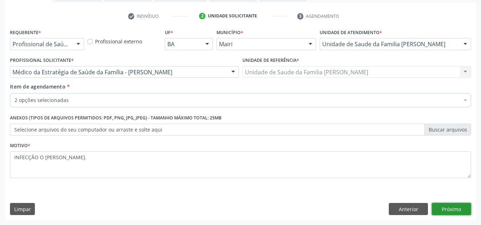
click at [446, 204] on button "Próximo" at bounding box center [450, 209] width 39 height 12
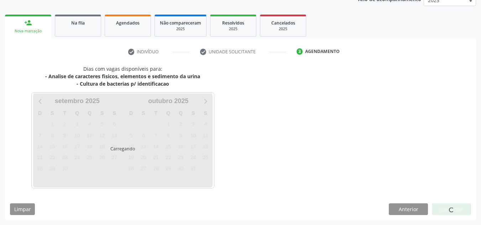
scroll to position [113, 0]
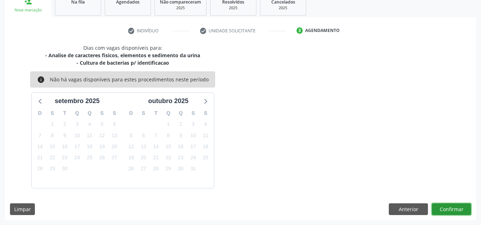
click at [446, 204] on button "Confirmar" at bounding box center [450, 209] width 39 height 12
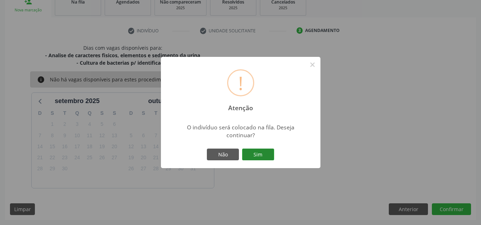
click at [258, 151] on button "Sim" at bounding box center [258, 155] width 32 height 12
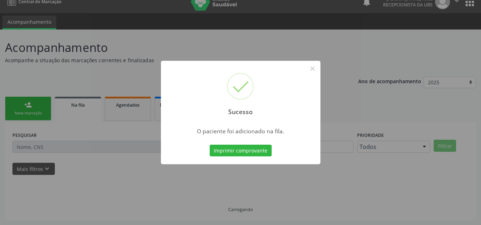
scroll to position [10, 0]
click at [239, 145] on button "Imprimir comprovante" at bounding box center [240, 151] width 62 height 12
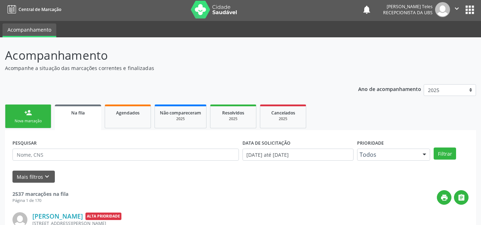
scroll to position [0, 0]
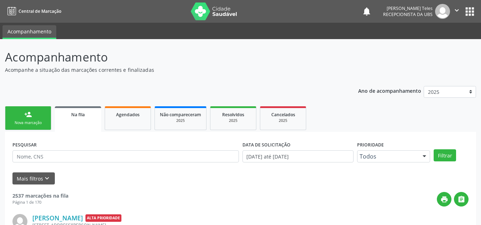
click at [239, 69] on p "Acompanhe a situação das marcações correntes e finalizadas" at bounding box center [169, 69] width 329 height 7
click at [240, 69] on p "Acompanhe a situação das marcações correntes e finalizadas" at bounding box center [169, 69] width 329 height 7
drag, startPoint x: 227, startPoint y: 134, endPoint x: 222, endPoint y: 58, distance: 76.6
click at [222, 58] on p "Acompanhamento" at bounding box center [169, 57] width 329 height 18
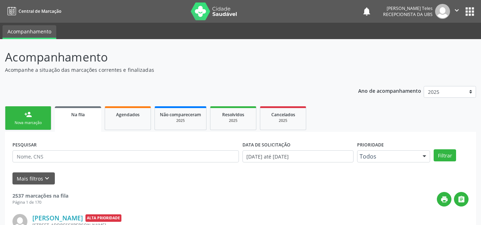
click at [240, 67] on p "Acompanhe a situação das marcações correntes e finalizadas" at bounding box center [169, 69] width 329 height 7
